Goal: Information Seeking & Learning: Check status

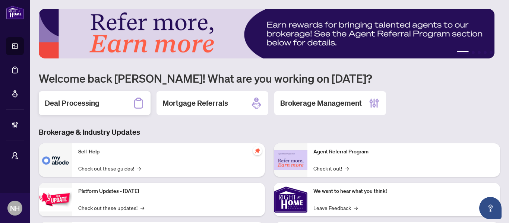
click at [91, 104] on h2 "Deal Processing" at bounding box center [72, 103] width 55 height 10
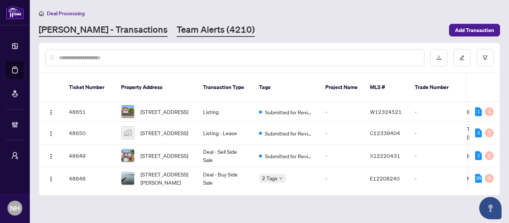
click at [177, 32] on link "Team Alerts (4210)" at bounding box center [216, 29] width 78 height 13
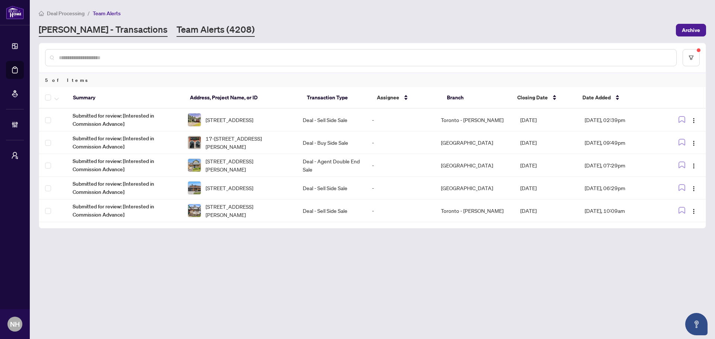
click at [116, 29] on link "RAHR - Transactions" at bounding box center [103, 29] width 129 height 13
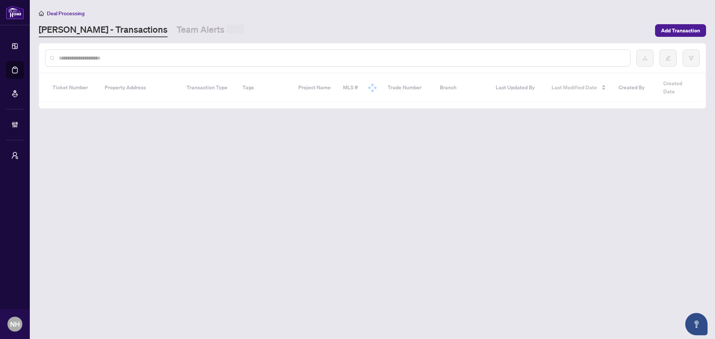
click at [135, 57] on input "text" at bounding box center [341, 58] width 565 height 8
paste input "**********"
type input "**********"
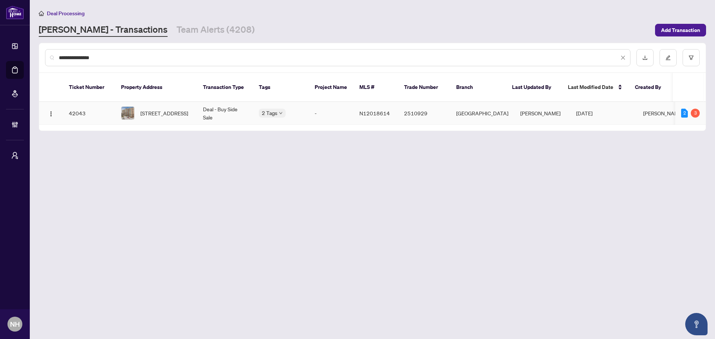
click at [154, 109] on span "[STREET_ADDRESS]" at bounding box center [164, 113] width 48 height 8
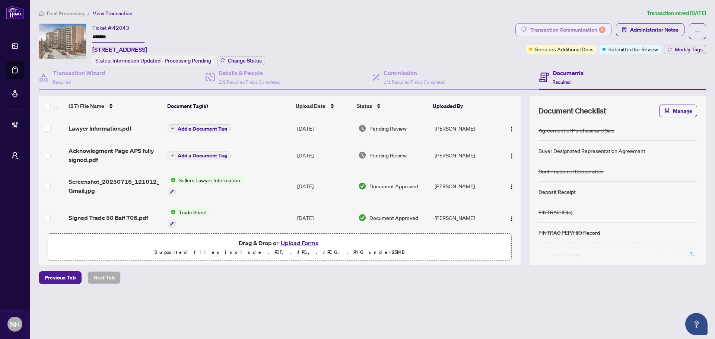
click at [508, 33] on div "Transaction Communication 3" at bounding box center [567, 30] width 75 height 12
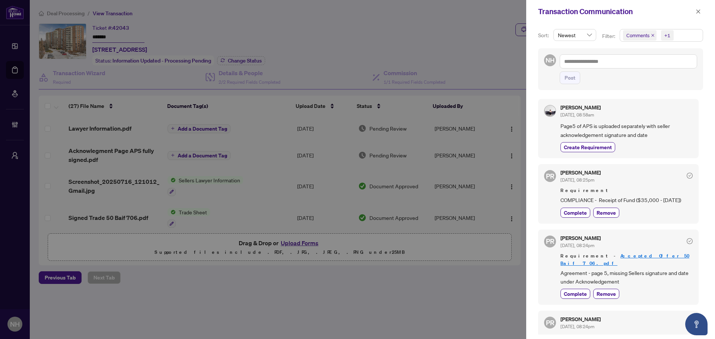
click at [508, 34] on icon "close" at bounding box center [653, 36] width 4 height 4
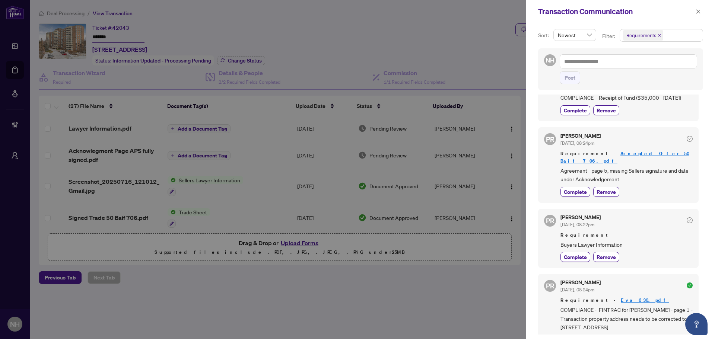
scroll to position [74, 0]
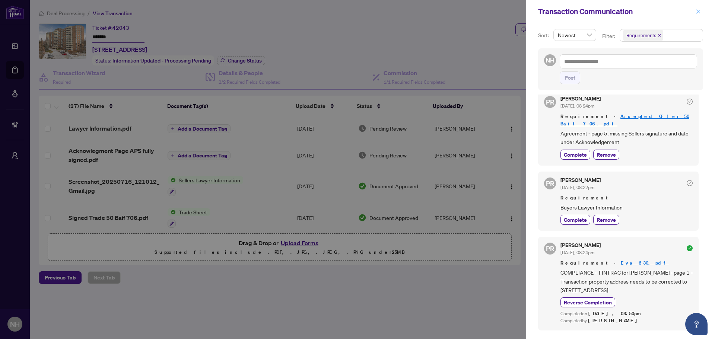
click at [508, 10] on icon "close" at bounding box center [698, 11] width 5 height 5
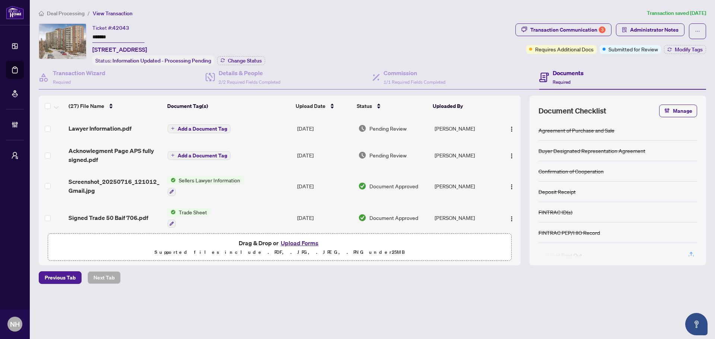
click at [77, 14] on span "Deal Processing" at bounding box center [66, 13] width 38 height 7
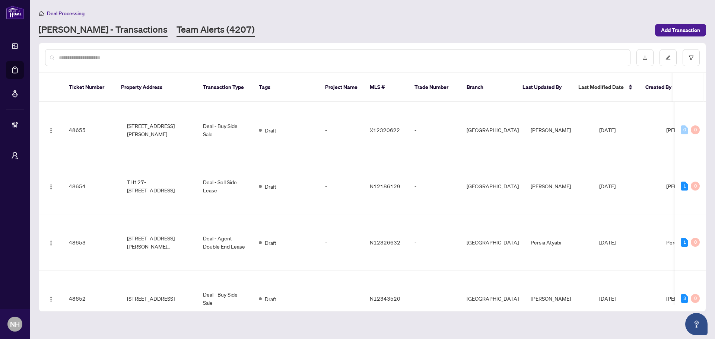
click at [185, 28] on link "Team Alerts (4207)" at bounding box center [216, 29] width 78 height 13
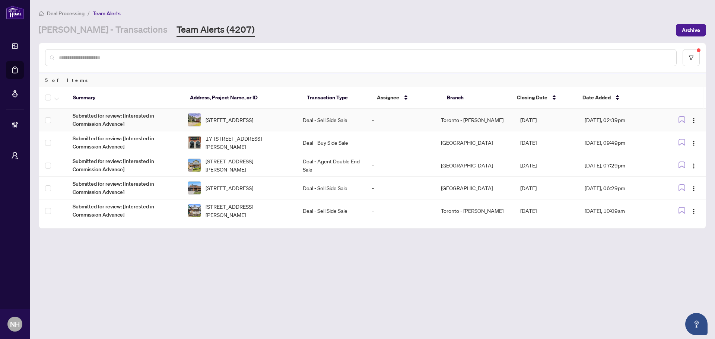
click at [244, 118] on span "1 Denmark Cres, Toronto, Ontario M2R 1J3, Canada" at bounding box center [230, 120] width 48 height 8
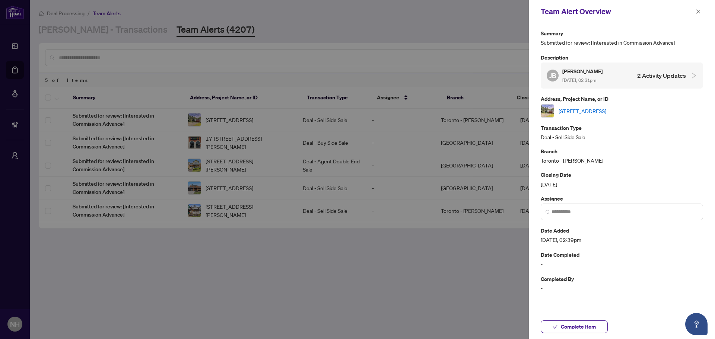
click at [508, 109] on link "1 Denmark Cres, Toronto, Ontario M2R 1J3, Canada" at bounding box center [583, 111] width 48 height 8
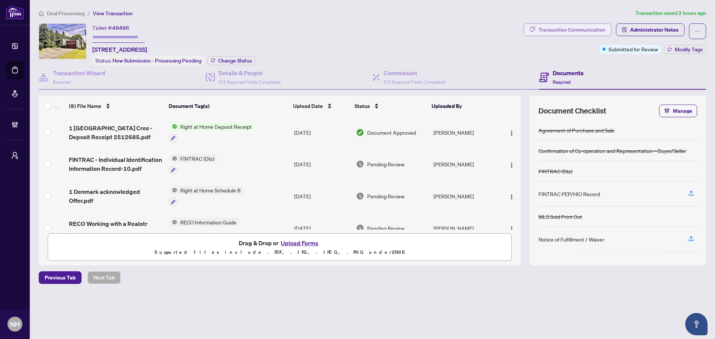
click at [566, 31] on div "Transaction Communication" at bounding box center [571, 30] width 67 height 12
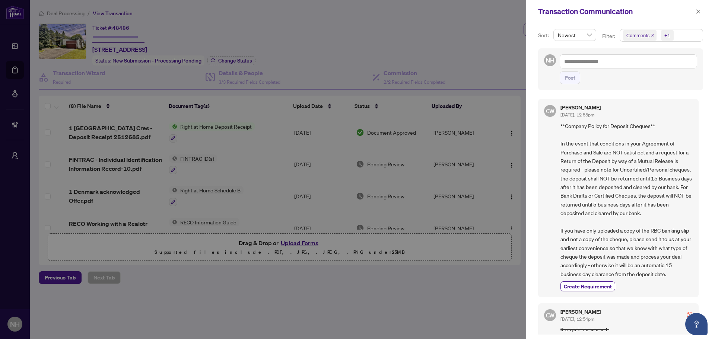
click at [650, 35] on span "Comments" at bounding box center [640, 35] width 34 height 10
click at [651, 36] on icon "close" at bounding box center [652, 35] width 3 height 3
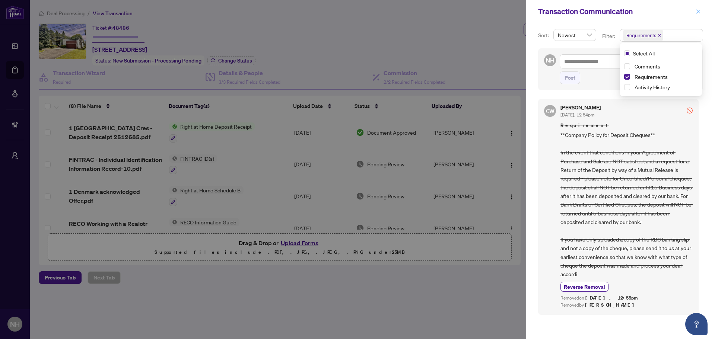
click at [698, 10] on icon "close" at bounding box center [698, 11] width 5 height 5
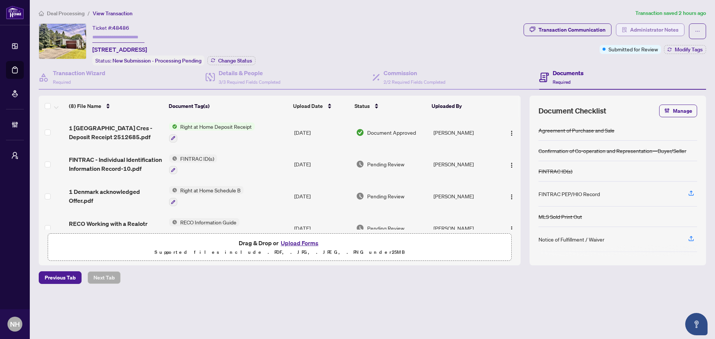
click at [648, 31] on span "Administrator Notes" at bounding box center [654, 30] width 48 height 12
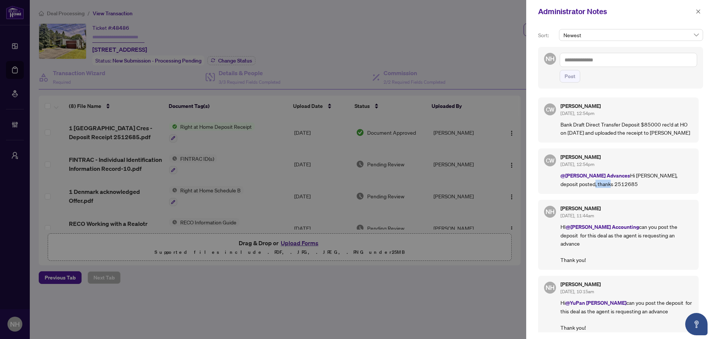
drag, startPoint x: 556, startPoint y: 184, endPoint x: 587, endPoint y: 184, distance: 30.5
click at [587, 184] on div "CW Cheryl Wu Aug/14/2025, 12:54pm @RAHR Advances Hi Nil, deposit posted, thanks…" at bounding box center [618, 171] width 161 height 45
click at [699, 12] on icon "close" at bounding box center [698, 11] width 4 height 4
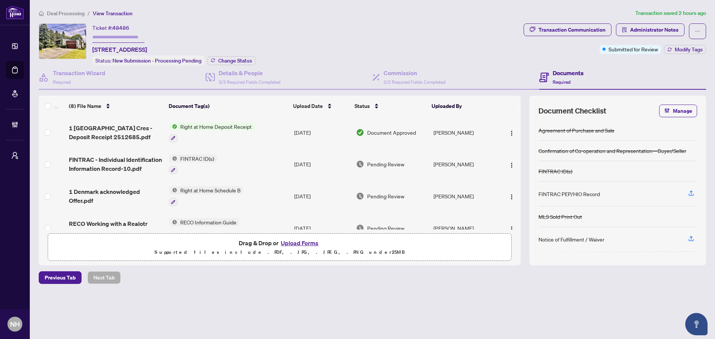
click at [60, 10] on span "Deal Processing" at bounding box center [66, 13] width 38 height 7
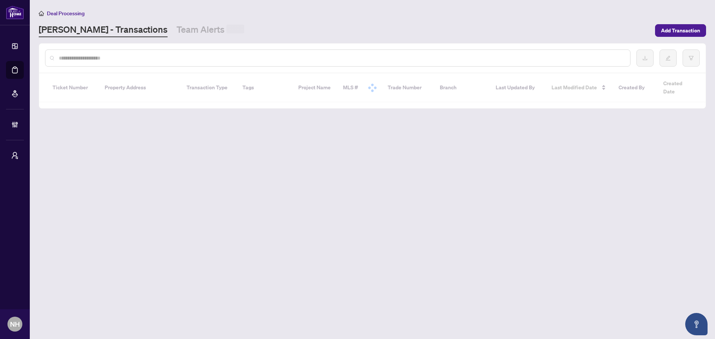
click at [98, 61] on input "text" at bounding box center [341, 58] width 565 height 8
paste input "**********"
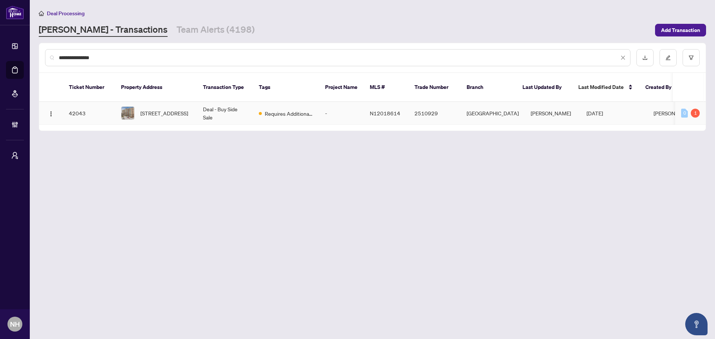
type input "**********"
click at [195, 106] on td "[STREET_ADDRESS]" at bounding box center [156, 113] width 82 height 23
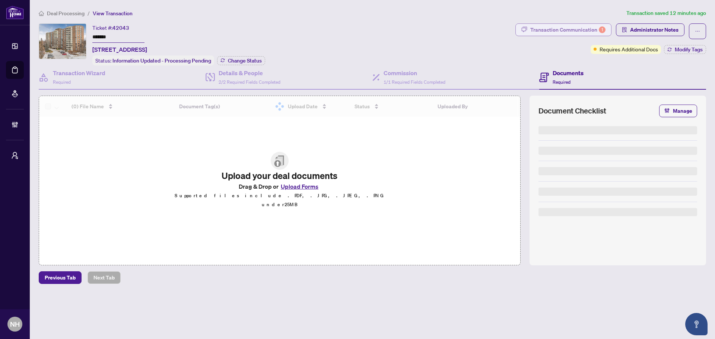
click at [566, 30] on div "Transaction Communication 1" at bounding box center [567, 30] width 75 height 12
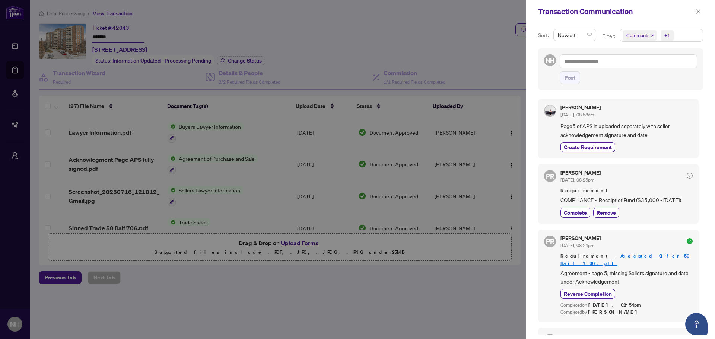
click at [652, 34] on icon "close" at bounding box center [653, 36] width 4 height 4
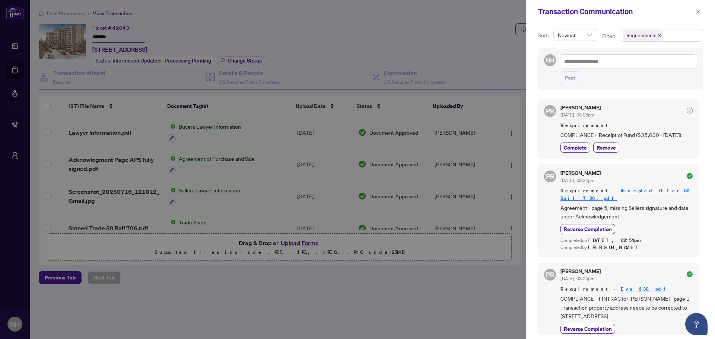
drag, startPoint x: 560, startPoint y: 134, endPoint x: 686, endPoint y: 132, distance: 125.9
click at [686, 132] on div "PR Puvitha Ramachandran Jul/22/2025, 08:25pm Requirement COMPLIANCE - Receipt o…" at bounding box center [618, 128] width 161 height 59
copy span "COMPLIANCE - Receipt of Fund ($35,000 - July 9th)"
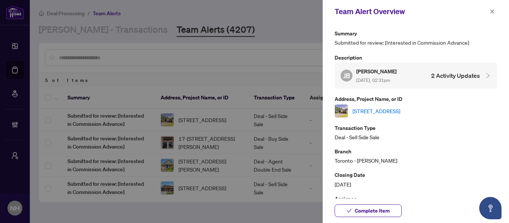
click at [494, 11] on icon "close" at bounding box center [491, 11] width 5 height 5
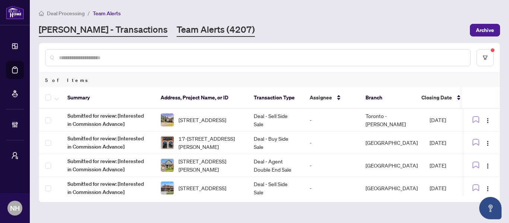
click at [94, 32] on link "RAHR - Transactions" at bounding box center [103, 29] width 129 height 13
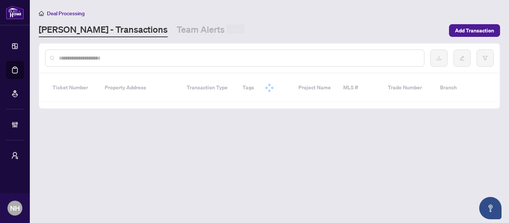
click at [127, 58] on input "text" at bounding box center [238, 58] width 359 height 8
paste input "*******"
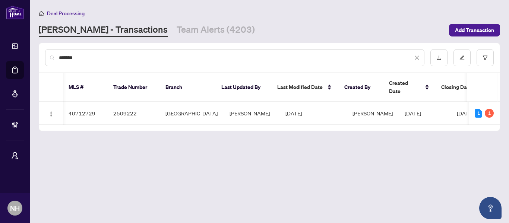
scroll to position [0, 300]
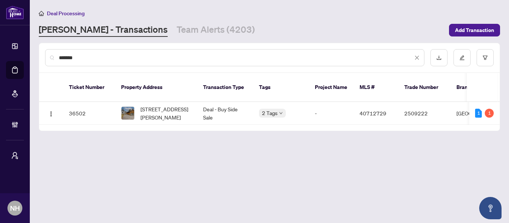
type input "*******"
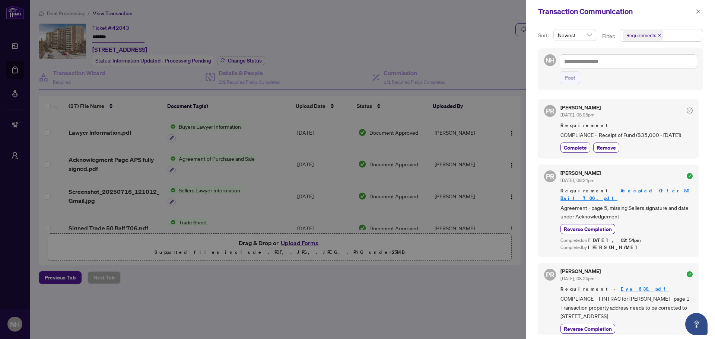
click at [697, 14] on icon "close" at bounding box center [698, 11] width 5 height 5
